Goal: Task Accomplishment & Management: Use online tool/utility

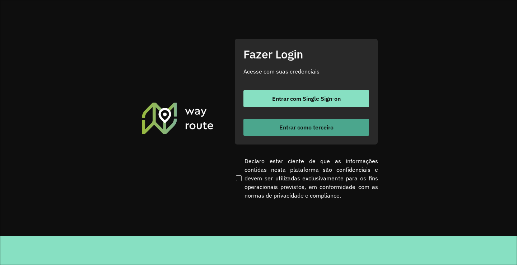
click at [318, 132] on button "Entrar como terceiro" at bounding box center [306, 127] width 126 height 17
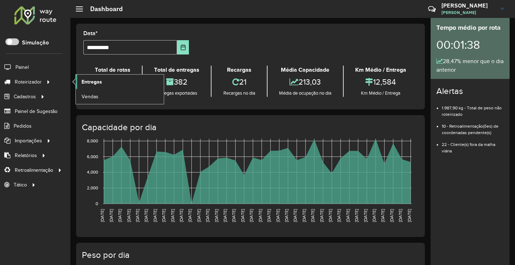
click at [103, 83] on link "Entregas" at bounding box center [120, 82] width 88 height 14
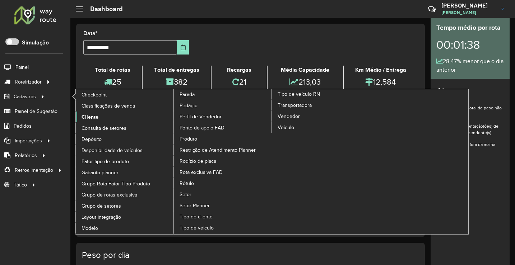
click at [110, 121] on link "Cliente" at bounding box center [125, 117] width 98 height 11
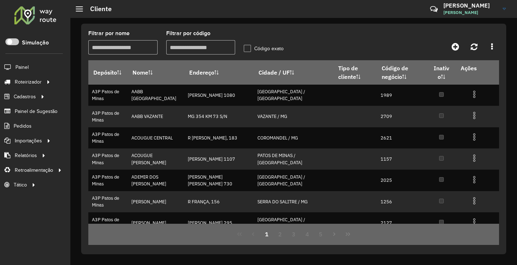
click at [130, 48] on input "Filtrar por nome" at bounding box center [122, 47] width 69 height 14
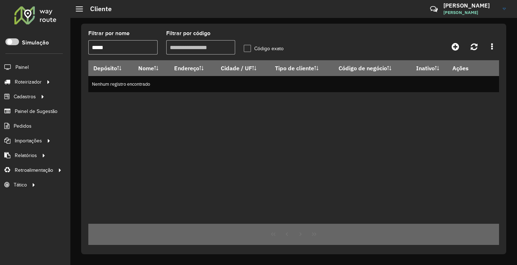
click at [150, 53] on input "*****" at bounding box center [122, 47] width 69 height 14
type input "*****"
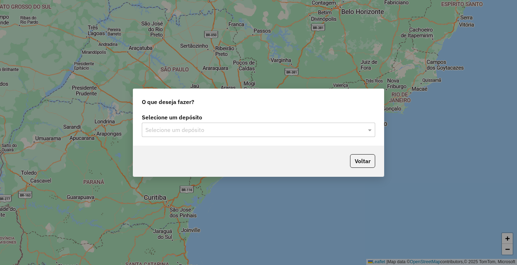
click at [296, 126] on input "text" at bounding box center [251, 130] width 212 height 9
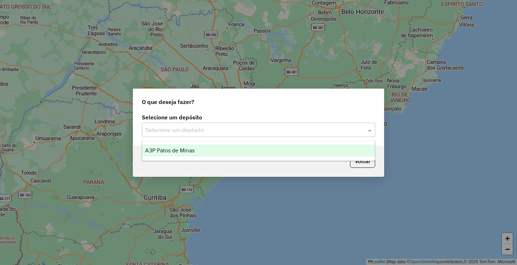
click at [201, 142] on ng-dropdown-panel "A3P Patos de Minas" at bounding box center [258, 151] width 233 height 20
click at [202, 147] on div "A3P Patos de Minas" at bounding box center [258, 151] width 233 height 12
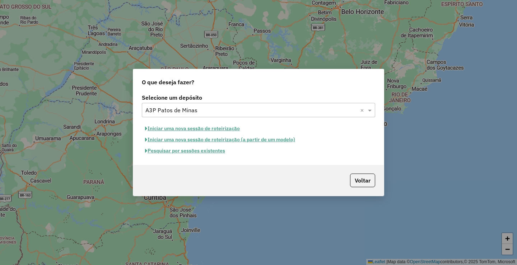
click at [196, 152] on button "Pesquisar por sessões existentes" at bounding box center [185, 150] width 86 height 11
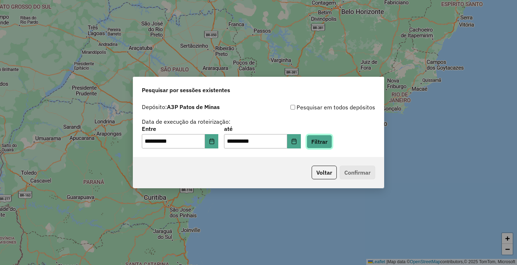
click at [332, 140] on button "Filtrar" at bounding box center [318, 142] width 25 height 14
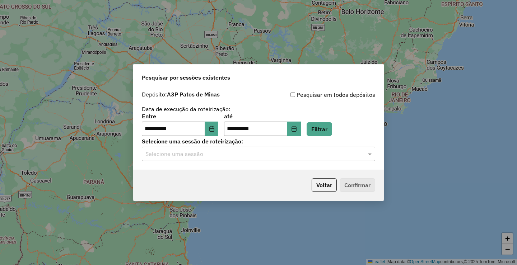
click at [280, 156] on input "text" at bounding box center [251, 154] width 212 height 9
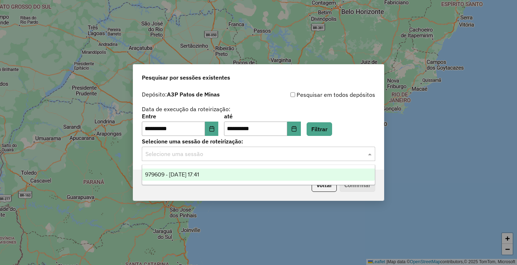
click at [204, 179] on div "979609 - 18/08/2025 17:41" at bounding box center [258, 175] width 233 height 12
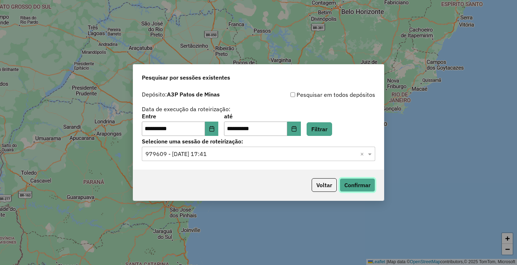
click at [355, 185] on button "Confirmar" at bounding box center [357, 185] width 36 height 14
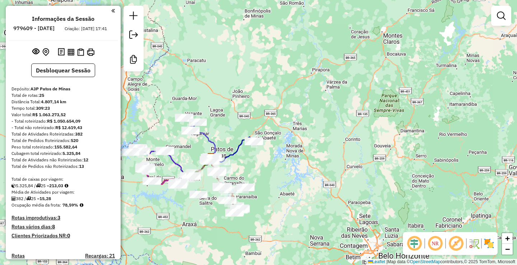
drag, startPoint x: 331, startPoint y: 115, endPoint x: 308, endPoint y: 124, distance: 24.5
click at [308, 124] on div "Janela de atendimento Grade de atendimento Capacidade Transportadoras Veículos …" at bounding box center [258, 132] width 517 height 265
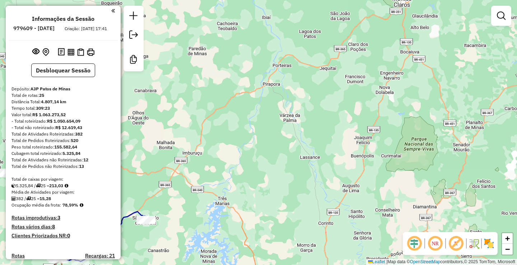
drag, startPoint x: 216, startPoint y: 175, endPoint x: 265, endPoint y: 179, distance: 48.9
click at [265, 179] on div "Janela de atendimento Grade de atendimento Capacidade Transportadoras Veículos …" at bounding box center [258, 132] width 517 height 265
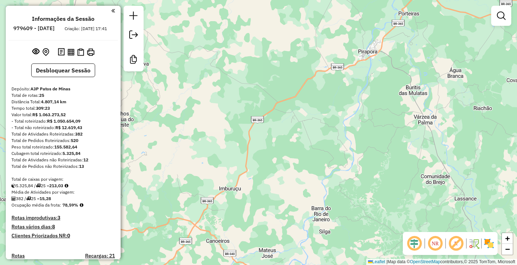
drag, startPoint x: 247, startPoint y: 195, endPoint x: 294, endPoint y: 141, distance: 71.7
click at [291, 145] on div "Janela de atendimento Grade de atendimento Capacidade Transportadoras Veículos …" at bounding box center [258, 132] width 517 height 265
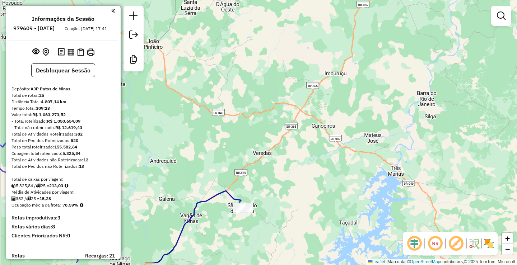
drag, startPoint x: 259, startPoint y: 166, endPoint x: 262, endPoint y: 162, distance: 5.4
click at [262, 162] on div "Janela de atendimento Grade de atendimento Capacidade Transportadoras Veículos …" at bounding box center [258, 132] width 517 height 265
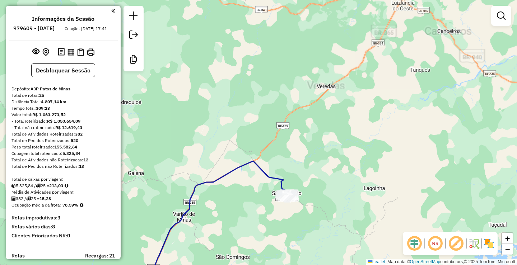
drag, startPoint x: 221, startPoint y: 205, endPoint x: 230, endPoint y: 186, distance: 21.0
click at [229, 188] on div "Janela de atendimento Grade de atendimento Capacidade Transportadoras Veículos …" at bounding box center [258, 132] width 517 height 265
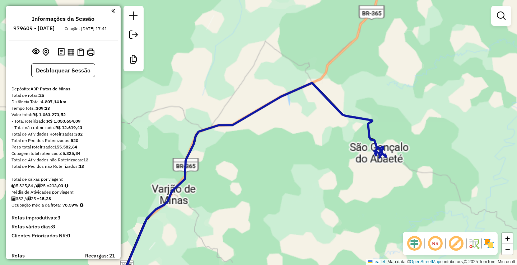
drag, startPoint x: 216, startPoint y: 200, endPoint x: 229, endPoint y: 183, distance: 21.5
click at [229, 184] on div "Janela de atendimento Grade de atendimento Capacidade Transportadoras Veículos …" at bounding box center [258, 132] width 517 height 265
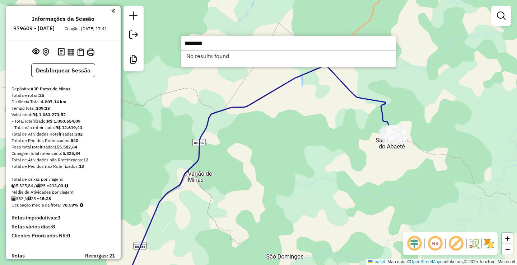
type input "********"
click at [280, 157] on div "Janela de atendimento Grade de atendimento Capacidade Transportadoras Veículos …" at bounding box center [258, 132] width 517 height 265
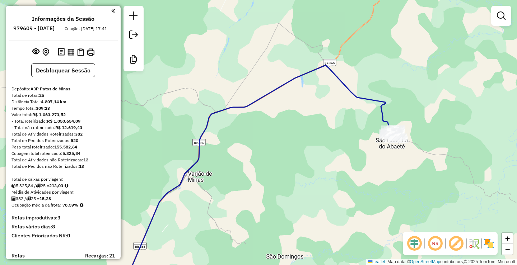
click at [276, 128] on div "Janela de atendimento Grade de atendimento Capacidade Transportadoras Veículos …" at bounding box center [258, 132] width 517 height 265
